Goal: Navigation & Orientation: Find specific page/section

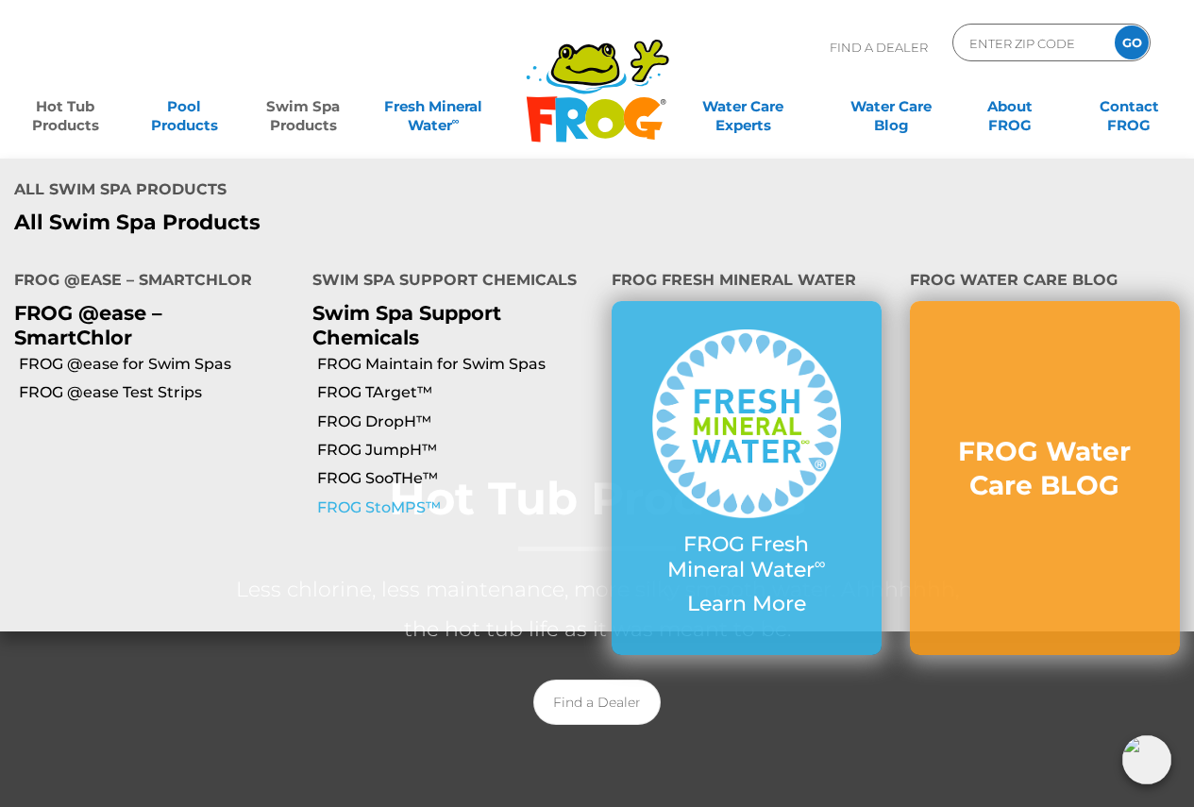
click at [388, 497] on link "FROG StoMPS™" at bounding box center [456, 507] width 279 height 21
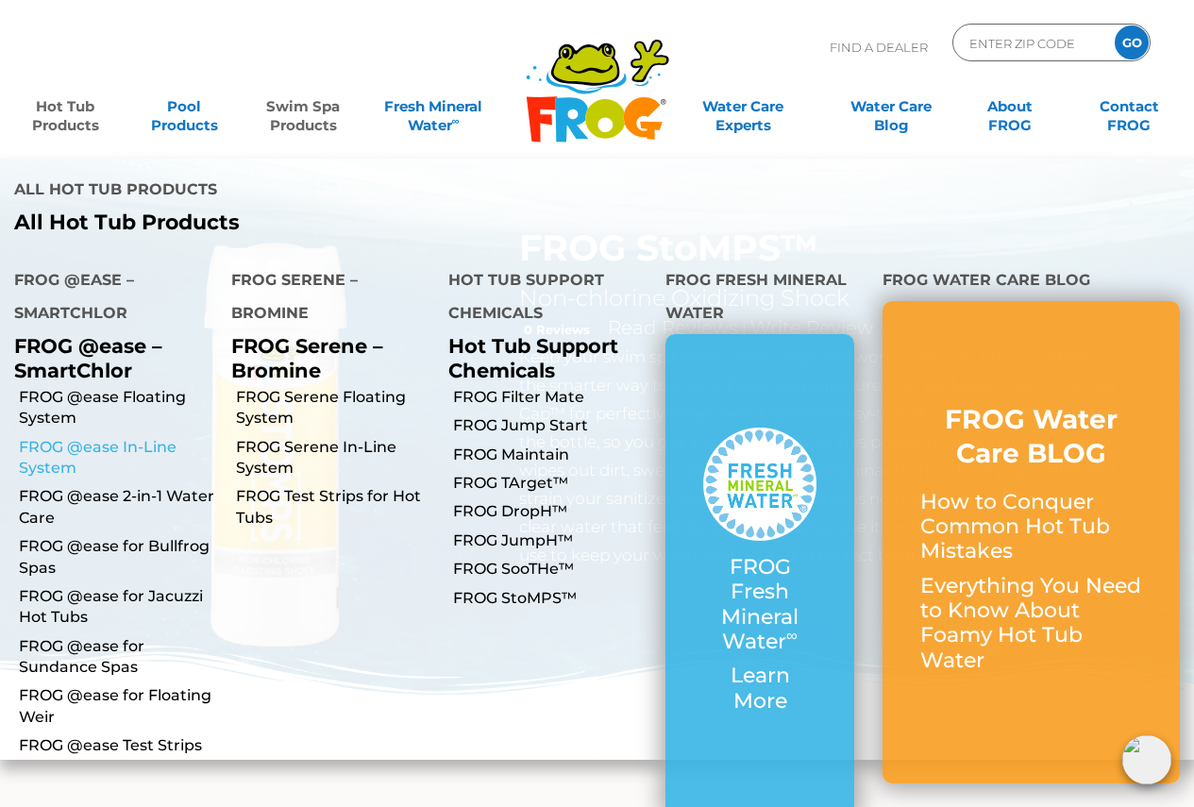
click at [102, 437] on link "FROG @ease In-Line System" at bounding box center [118, 458] width 198 height 42
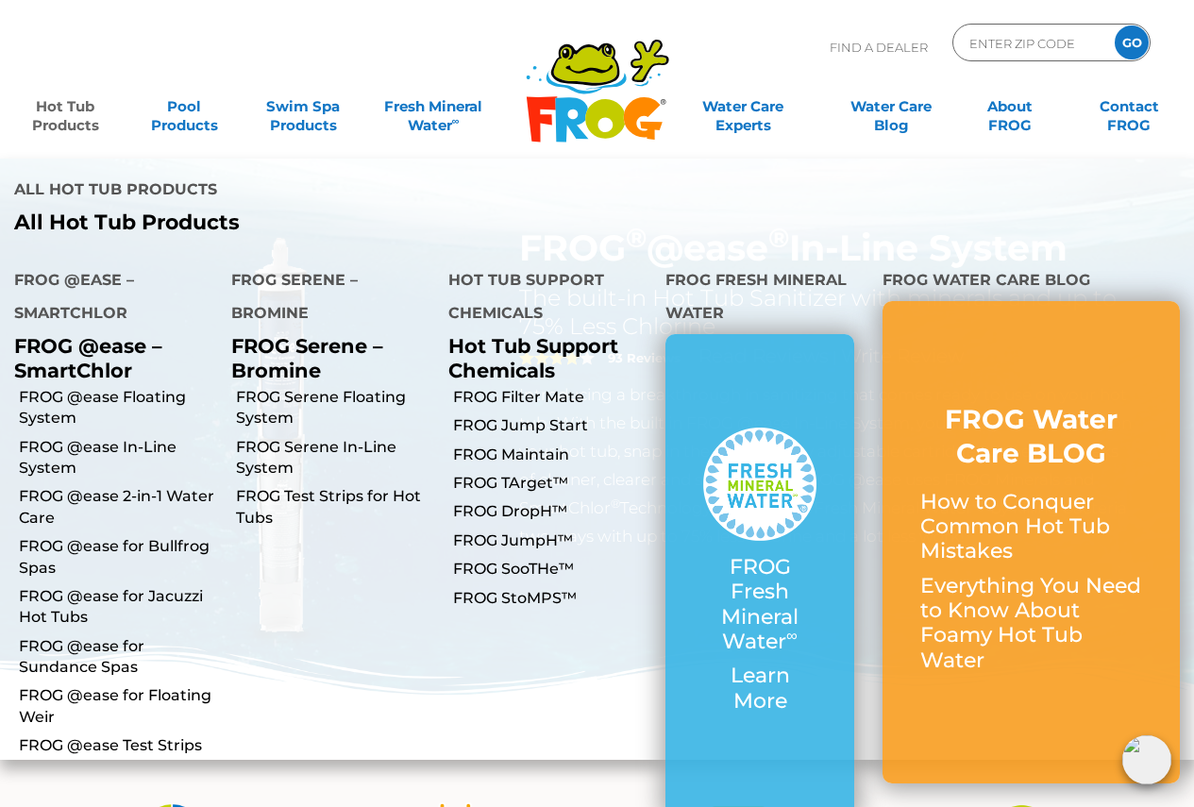
click at [67, 108] on link "Hot Tub Products" at bounding box center [65, 107] width 92 height 38
